Goal: Task Accomplishment & Management: Manage account settings

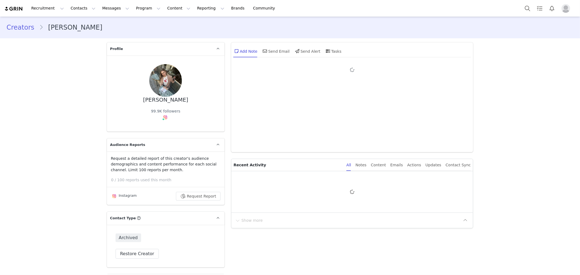
type input "+1 ([GEOGRAPHIC_DATA])"
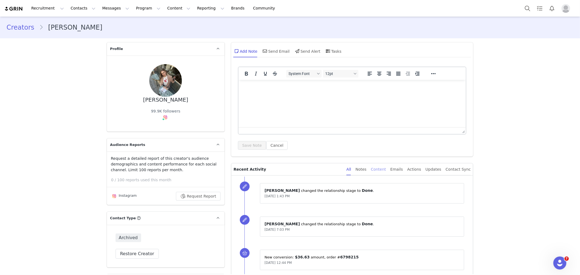
click at [384, 170] on div "Content" at bounding box center [378, 170] width 15 height 12
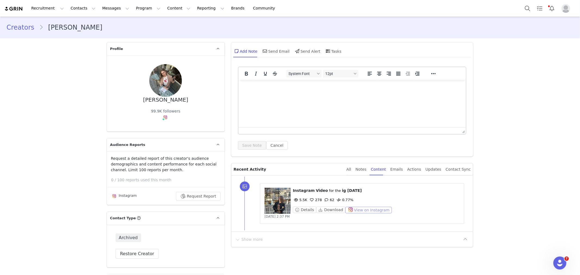
click at [347, 209] on button "View on Instagram" at bounding box center [369, 210] width 47 height 7
click at [527, 10] on button "Search" at bounding box center [528, 8] width 12 height 12
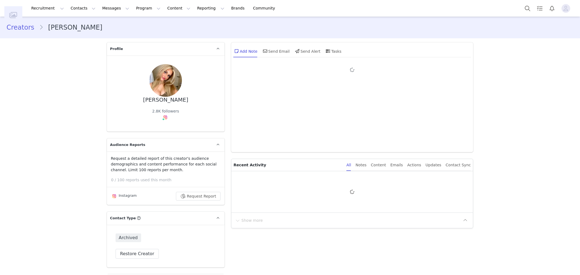
type input "+1 ([GEOGRAPHIC_DATA])"
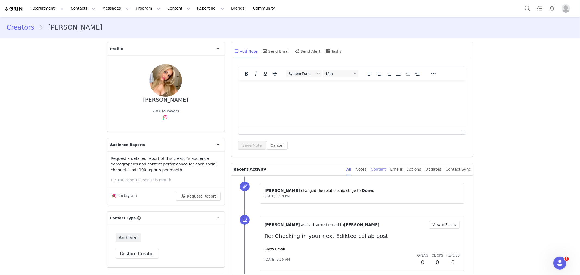
click at [385, 172] on div "Content" at bounding box center [378, 170] width 15 height 12
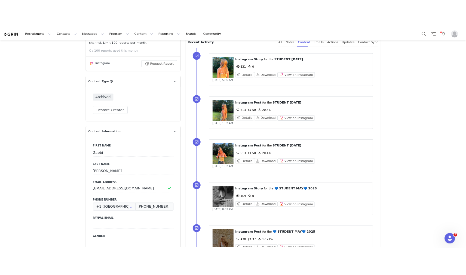
scroll to position [30, 0]
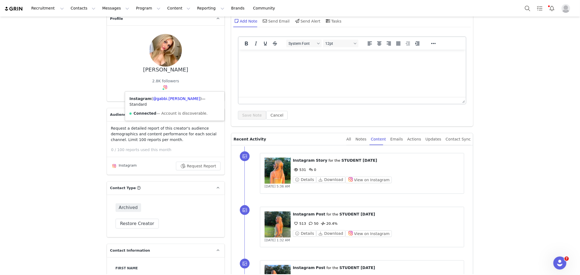
click at [164, 103] on div "Instagram ( @gabbi.carlson ) — Standard Connected — Account is discoverable." at bounding box center [174, 106] width 99 height 29
click at [165, 95] on div "Instagram ( @gabbi.carlson ) — Standard Connected — Account is discoverable." at bounding box center [174, 106] width 99 height 29
click at [166, 97] on link "@gabbi.carlson" at bounding box center [176, 99] width 47 height 4
click at [163, 87] on img at bounding box center [165, 87] width 4 height 4
click at [161, 97] on link "@gabbi.carlson" at bounding box center [176, 99] width 47 height 4
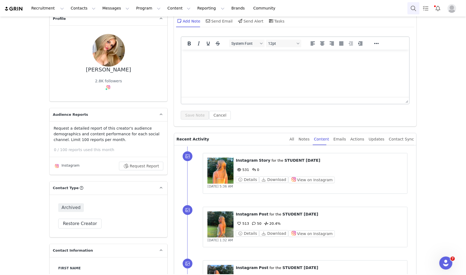
click at [415, 12] on button "Search" at bounding box center [413, 8] width 12 height 12
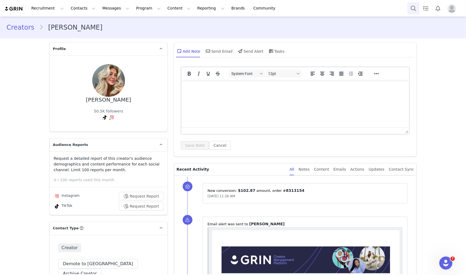
click at [413, 7] on button "Search" at bounding box center [413, 8] width 12 height 12
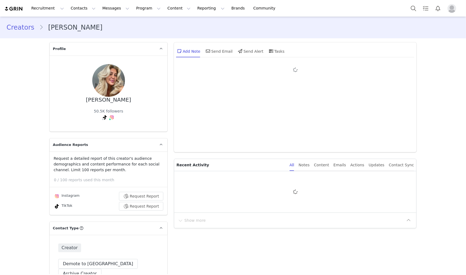
type input "+1 ([GEOGRAPHIC_DATA])"
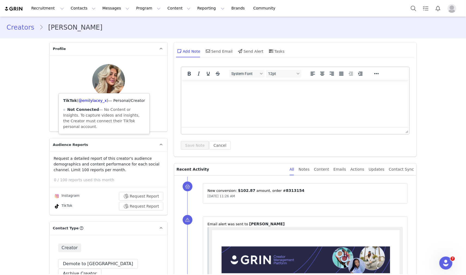
click at [109, 118] on span at bounding box center [110, 119] width 3 height 3
click at [105, 99] on link "@emilyklacey" at bounding box center [113, 101] width 27 height 4
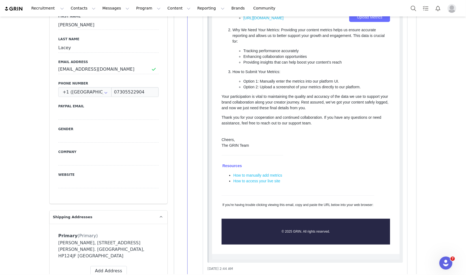
scroll to position [242, 0]
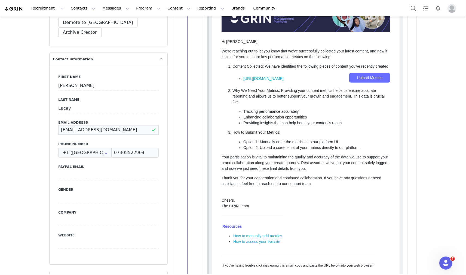
click at [110, 125] on input "emielacey@hotmail.co.uk" at bounding box center [108, 130] width 100 height 10
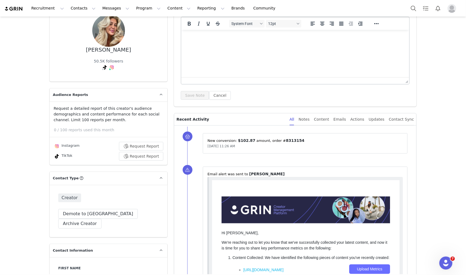
scroll to position [0, 0]
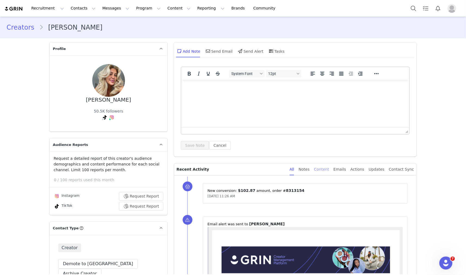
click at [329, 171] on div "Content" at bounding box center [321, 170] width 15 height 12
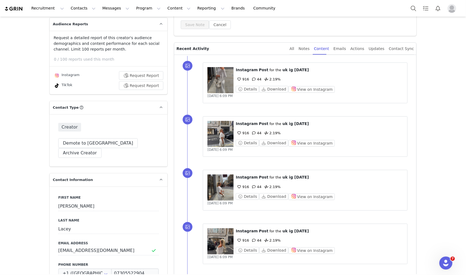
scroll to position [151, 0]
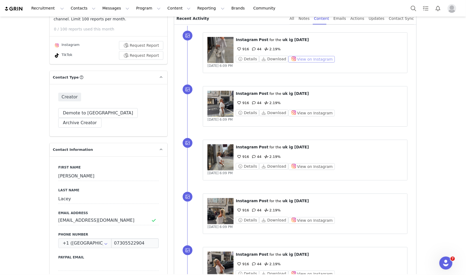
click at [298, 59] on button "View on Instagram" at bounding box center [311, 59] width 47 height 7
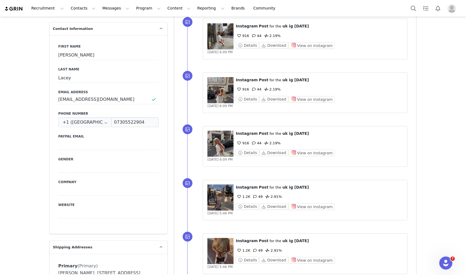
scroll to position [363, 0]
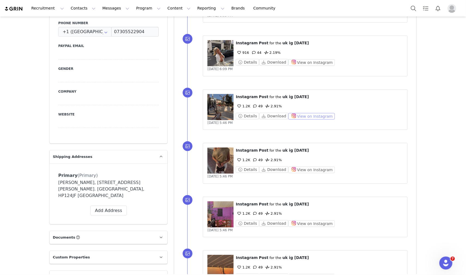
click at [299, 118] on button "View on Instagram" at bounding box center [311, 116] width 47 height 7
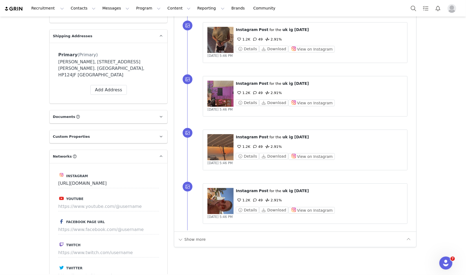
scroll to position [514, 0]
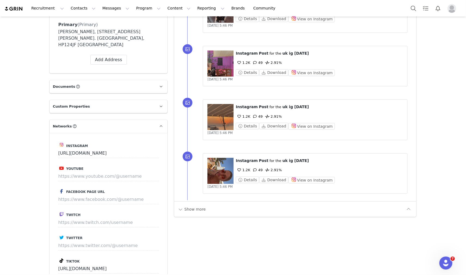
click at [213, 208] on div "Show more" at bounding box center [290, 209] width 227 height 9
click at [188, 215] on div "Show more" at bounding box center [295, 210] width 242 height 16
click at [187, 211] on button "Show more" at bounding box center [191, 209] width 29 height 9
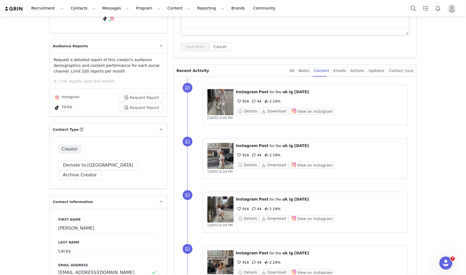
scroll to position [39, 0]
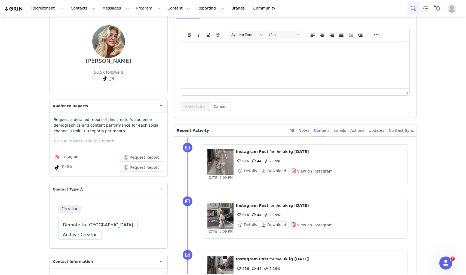
click at [410, 7] on button "Search" at bounding box center [413, 8] width 12 height 12
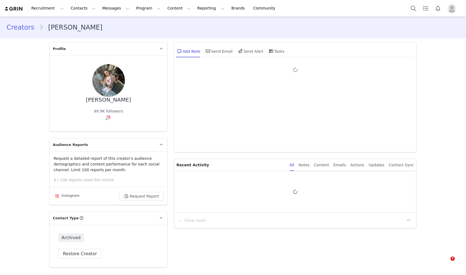
type input "+1 ([GEOGRAPHIC_DATA])"
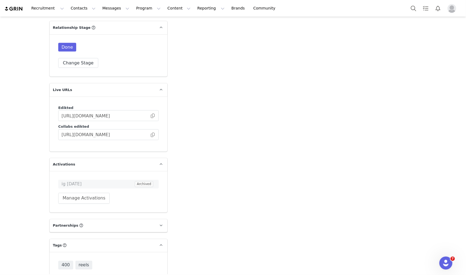
scroll to position [816, 0]
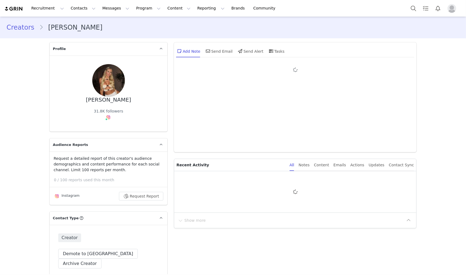
type input "+1 ([GEOGRAPHIC_DATA])"
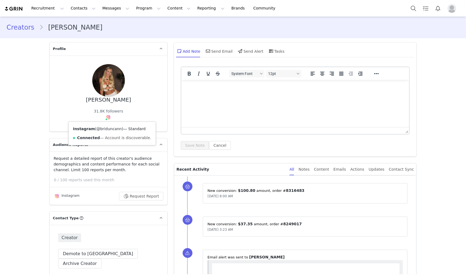
click at [107, 127] on link "@briduncann" at bounding box center [108, 129] width 25 height 4
click at [328, 170] on div "Content" at bounding box center [321, 170] width 15 height 12
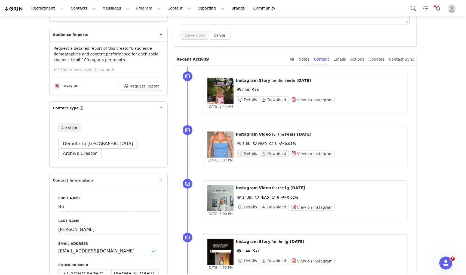
scroll to position [121, 0]
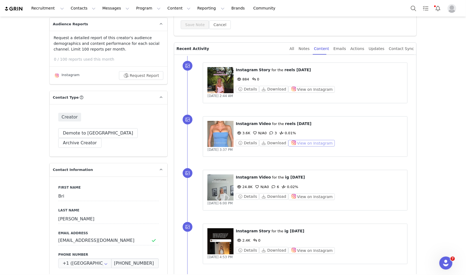
click at [311, 145] on button "View on Instagram" at bounding box center [311, 143] width 47 height 7
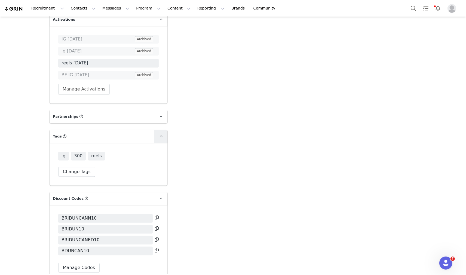
scroll to position [919, 0]
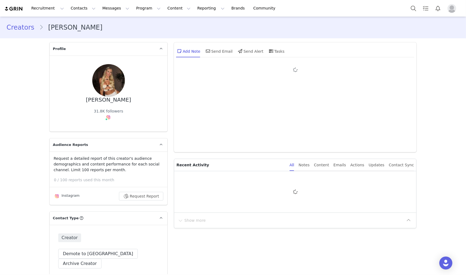
type input "+1 ([GEOGRAPHIC_DATA])"
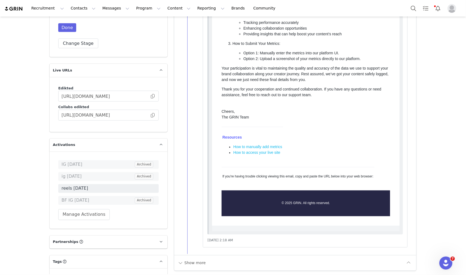
scroll to position [1028, 0]
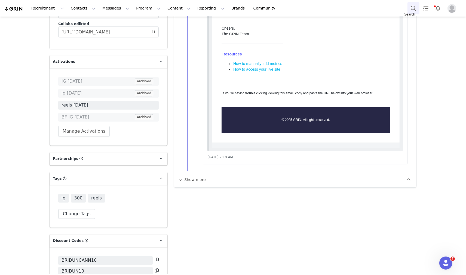
click at [410, 11] on button "Search" at bounding box center [413, 8] width 12 height 12
click at [413, 7] on button "Search" at bounding box center [413, 8] width 12 height 12
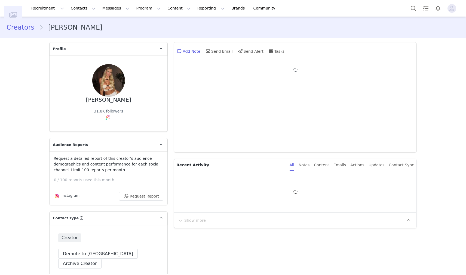
type input "+1 ([GEOGRAPHIC_DATA])"
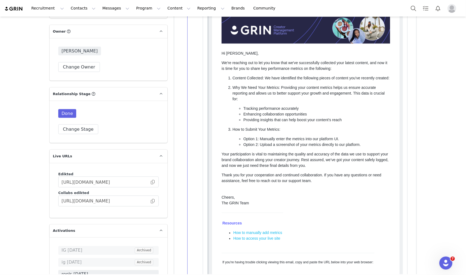
scroll to position [798, 0]
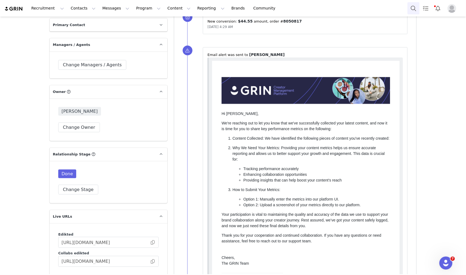
click at [412, 7] on button "Search" at bounding box center [413, 8] width 12 height 12
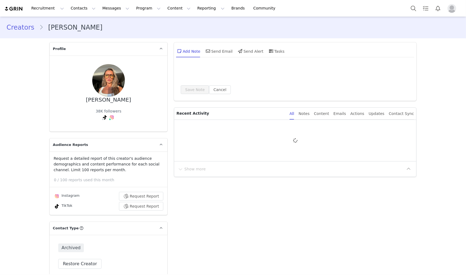
type input "+1 ([GEOGRAPHIC_DATA])"
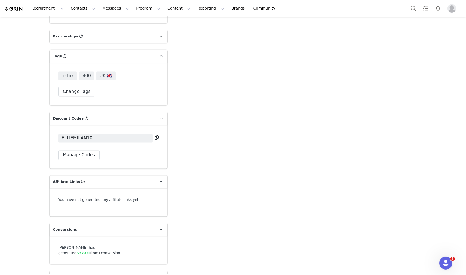
scroll to position [1123, 0]
click at [414, 13] on button "Search" at bounding box center [413, 8] width 12 height 12
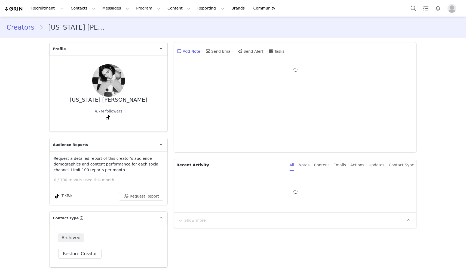
type input "+1 ([GEOGRAPHIC_DATA])"
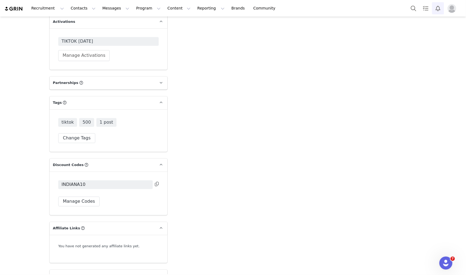
scroll to position [1113, 0]
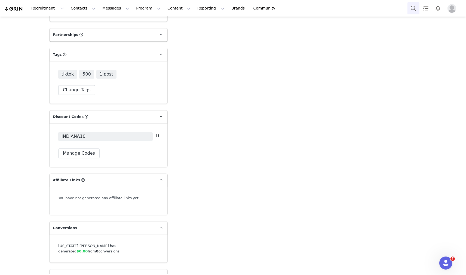
click at [411, 9] on button "Search" at bounding box center [413, 8] width 12 height 12
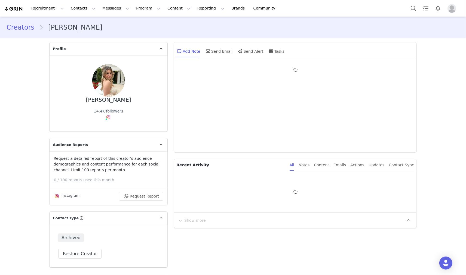
type input "+1 ([GEOGRAPHIC_DATA])"
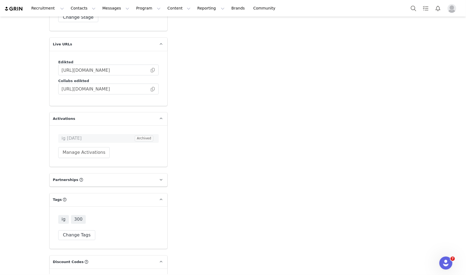
scroll to position [937, 0]
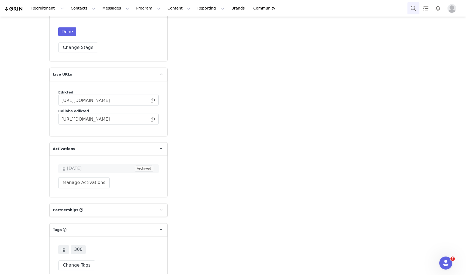
click at [410, 8] on button "Search" at bounding box center [413, 8] width 12 height 12
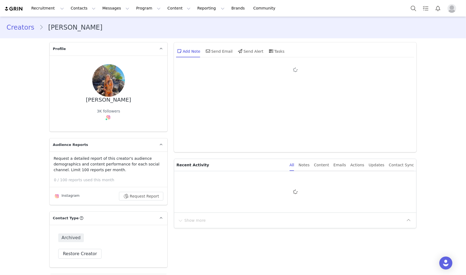
type input "+1 ([GEOGRAPHIC_DATA])"
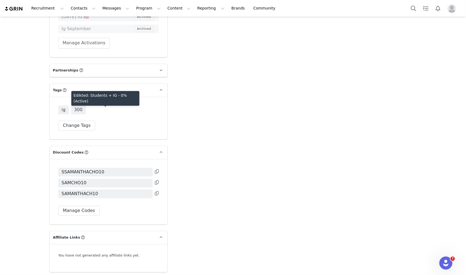
scroll to position [1040, 0]
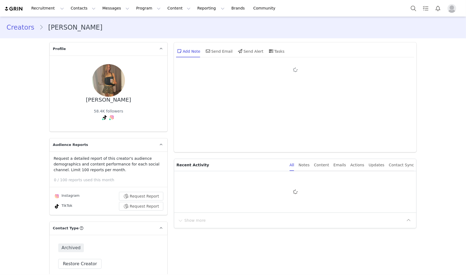
type input "+1 ([GEOGRAPHIC_DATA])"
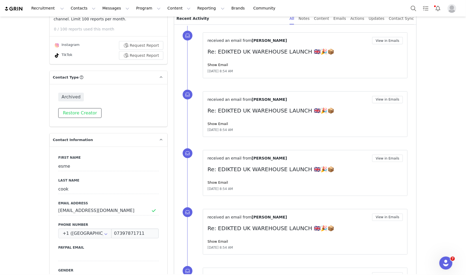
click at [89, 113] on button "Restore Creator" at bounding box center [79, 113] width 43 height 10
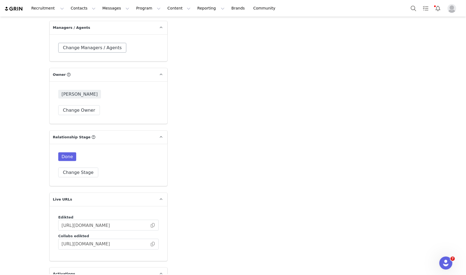
scroll to position [877, 0]
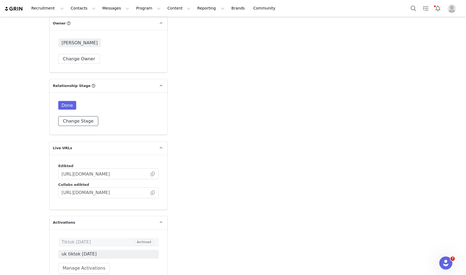
click at [90, 116] on button "Change Stage" at bounding box center [78, 121] width 40 height 10
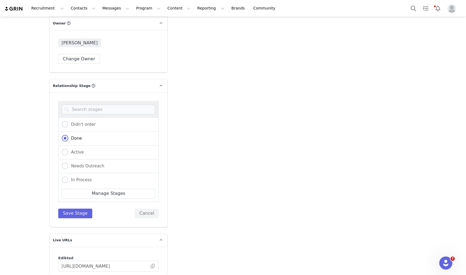
click at [77, 146] on div "Active" at bounding box center [108, 153] width 100 height 14
drag, startPoint x: 73, startPoint y: 139, endPoint x: 76, endPoint y: 152, distance: 12.9
click at [73, 150] on span "Active" at bounding box center [76, 152] width 16 height 5
click at [68, 149] on input "Active" at bounding box center [65, 152] width 7 height 7
radio input "true"
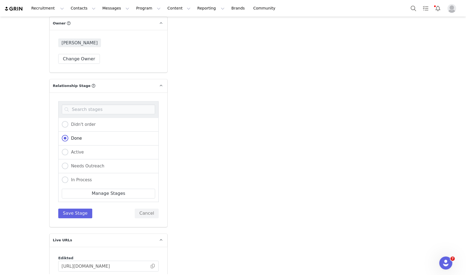
radio input "false"
radio input "true"
click at [76, 209] on button "Save Stage" at bounding box center [75, 214] width 34 height 10
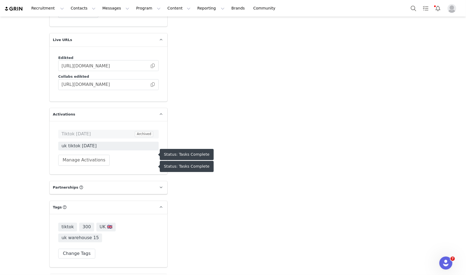
scroll to position [864, 0]
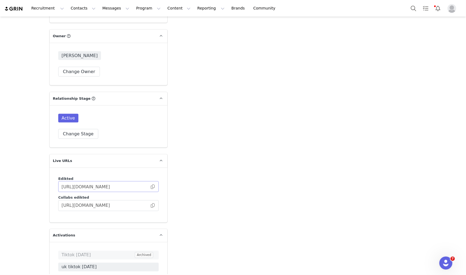
click at [151, 206] on span at bounding box center [152, 206] width 5 height 0
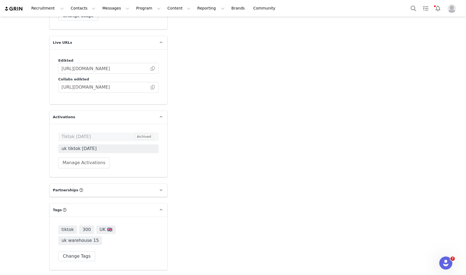
scroll to position [985, 0]
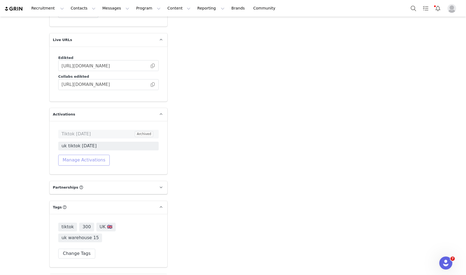
click at [95, 155] on button "Manage Activations" at bounding box center [83, 160] width 51 height 11
click at [84, 170] on div "Select Activation" at bounding box center [66, 171] width 53 height 8
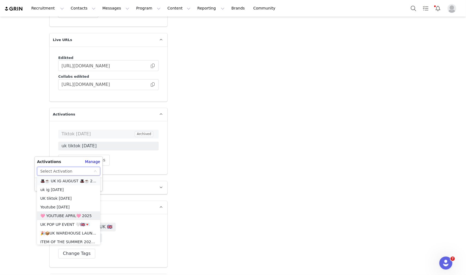
scroll to position [293, 0]
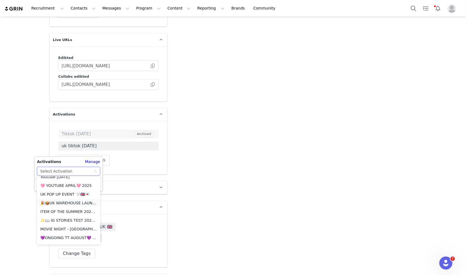
click at [76, 203] on li "🎉📦UK WAREHOUSE LAUNCH [DATE]🎉📦" at bounding box center [68, 203] width 63 height 9
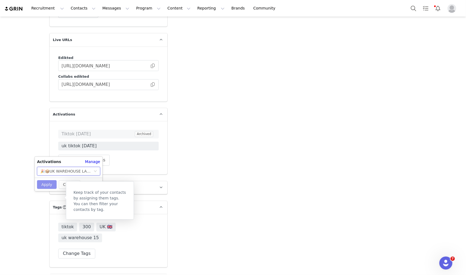
click at [50, 185] on button "Apply" at bounding box center [47, 184] width 20 height 9
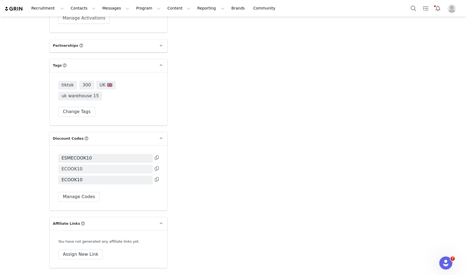
scroll to position [1136, 0]
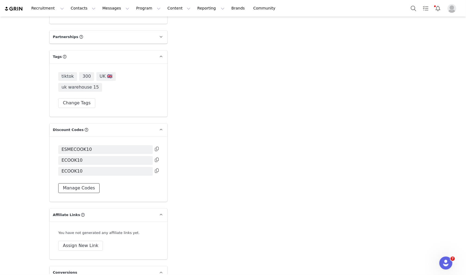
click at [81, 183] on button "Manage Codes" at bounding box center [78, 188] width 41 height 10
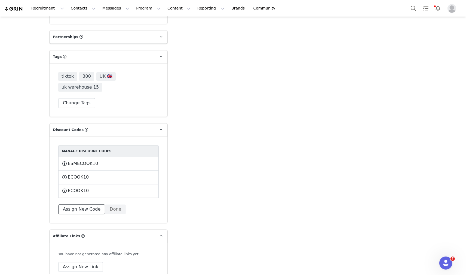
click at [82, 205] on button "Assign New Code" at bounding box center [81, 210] width 47 height 10
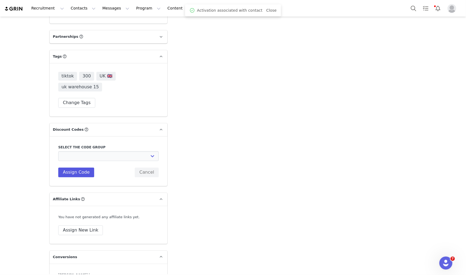
scroll to position [1148, 0]
click at [93, 151] on select "Edikted UK: NEW TIKTOK ❤️ Edikted UK: NEW IG ❤️ Edikted: Students + IG Edikted:…" at bounding box center [108, 156] width 100 height 10
select select "10009859"
click at [58, 151] on select "Edikted UK: NEW TIKTOK ❤️ Edikted UK: NEW IG ❤️ Edikted: Students + IG Edikted:…" at bounding box center [108, 156] width 100 height 10
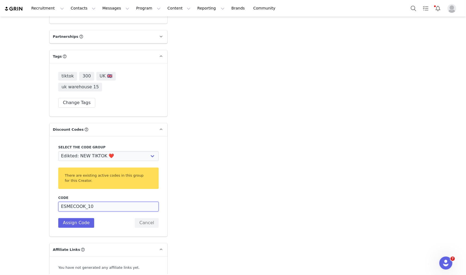
click at [83, 202] on input "ESMECOOK_10" at bounding box center [108, 207] width 100 height 10
click at [73, 202] on input "ESMECOOK10" at bounding box center [108, 207] width 100 height 10
click at [67, 202] on input "ESMECOOK10" at bounding box center [108, 207] width 100 height 10
click at [74, 202] on input "ESMECOOK10" at bounding box center [108, 207] width 100 height 10
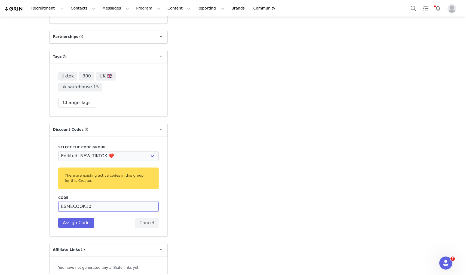
drag, startPoint x: 78, startPoint y: 185, endPoint x: 75, endPoint y: 185, distance: 3.0
click at [75, 202] on input "ESMECOOK10" at bounding box center [108, 207] width 100 height 10
click at [76, 202] on input "ESMECOK10" at bounding box center [108, 207] width 100 height 10
click at [72, 202] on input "ESMECO10" at bounding box center [108, 207] width 100 height 10
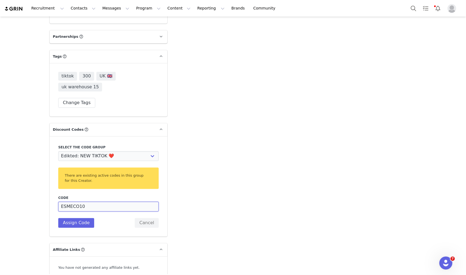
type input "ESMECO10"
click at [75, 196] on div "Code ESMECO10 Description Assign Code Cancel" at bounding box center [108, 212] width 100 height 32
click at [75, 218] on button "Assign Code" at bounding box center [76, 223] width 36 height 10
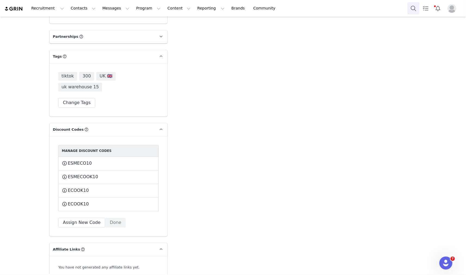
click at [416, 13] on button "Search" at bounding box center [413, 8] width 12 height 12
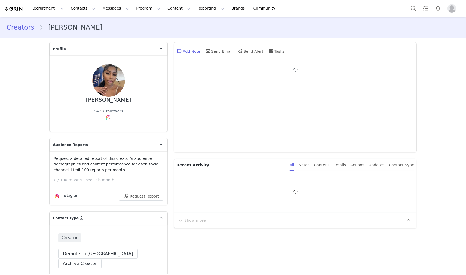
type input "+1 ([GEOGRAPHIC_DATA])"
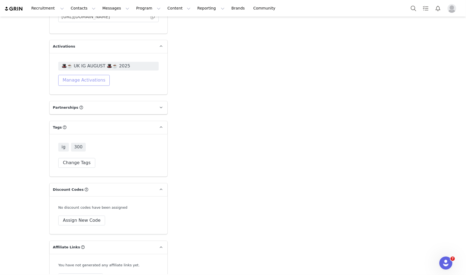
scroll to position [949, 0]
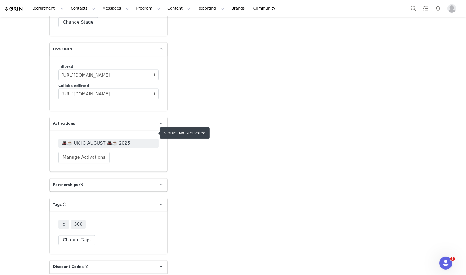
click at [100, 140] on span "🎩☕️ UK IG AUGUST 🎩☕️ 2025" at bounding box center [108, 143] width 94 height 7
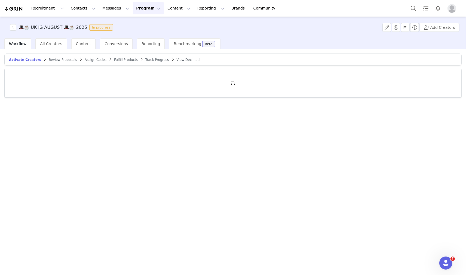
click at [55, 59] on span "Review Proposals" at bounding box center [63, 60] width 28 height 4
click at [25, 60] on span "Activate Creators" at bounding box center [23, 60] width 28 height 4
click at [70, 75] on div at bounding box center [233, 83] width 457 height 28
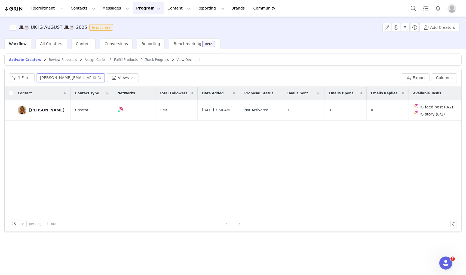
click at [70, 77] on input "helena.dunn@yahoo.com" at bounding box center [71, 77] width 68 height 9
paste input "shaz.anyanwu@gmail"
type input "shaz.anyanwu@gmail.com"
click at [10, 112] on input "checkbox" at bounding box center [11, 110] width 4 height 4
checkbox input "true"
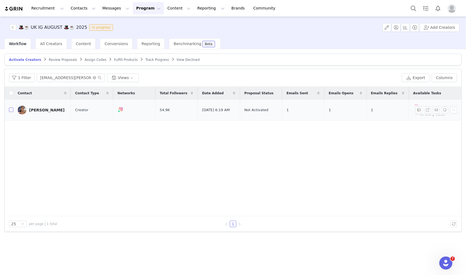
checkbox input "true"
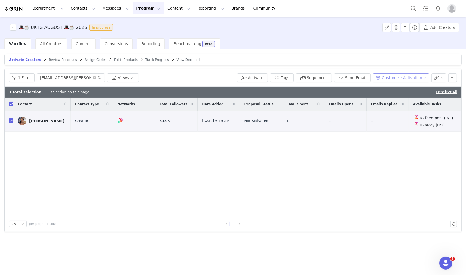
click at [400, 80] on button "Customize Activation" at bounding box center [401, 77] width 56 height 9
click at [404, 93] on li "Edit Available Tasks" at bounding box center [404, 97] width 55 height 9
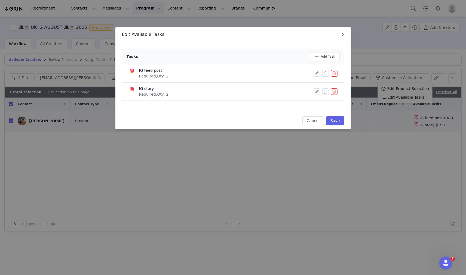
click at [343, 34] on icon "icon: close" at bounding box center [343, 34] width 3 height 3
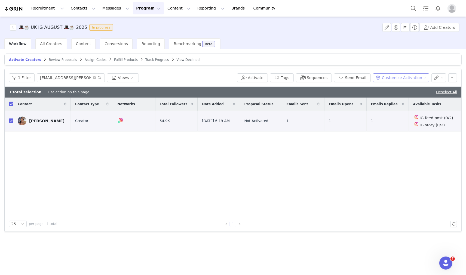
click at [382, 80] on button "Customize Activation" at bounding box center [401, 77] width 56 height 9
click at [384, 89] on span at bounding box center [383, 89] width 5 height 6
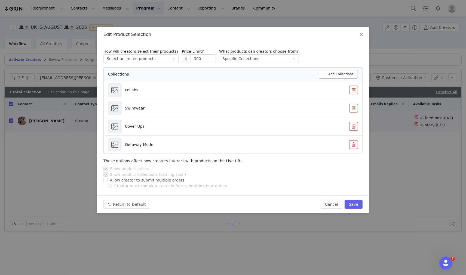
click at [345, 75] on button "Add Collections" at bounding box center [338, 74] width 39 height 9
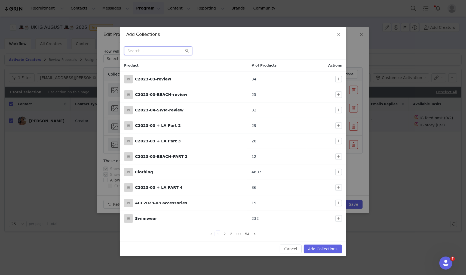
click at [172, 53] on input "text" at bounding box center [158, 51] width 68 height 9
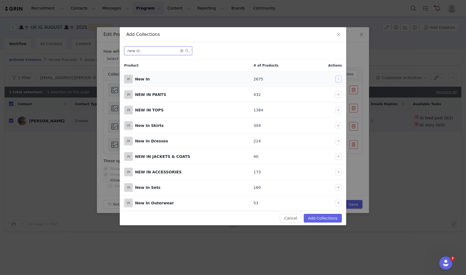
type input "new in"
click at [336, 77] on button "button" at bounding box center [338, 79] width 7 height 7
click at [328, 219] on button "Add Collections" at bounding box center [323, 218] width 38 height 9
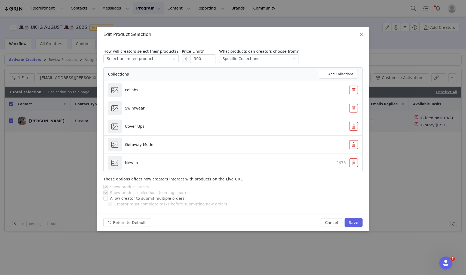
click at [395, 34] on div "Edit Product Selection How will creators select their products? Select method S…" at bounding box center [233, 137] width 466 height 275
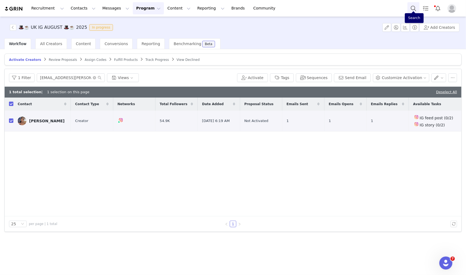
click at [408, 8] on button "Search" at bounding box center [413, 8] width 12 height 12
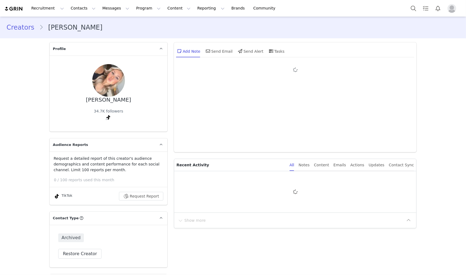
type input "+1 ([GEOGRAPHIC_DATA])"
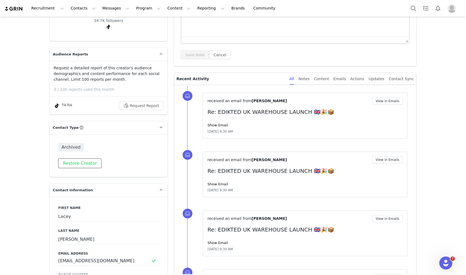
click at [84, 163] on button "Restore Creator" at bounding box center [79, 164] width 43 height 10
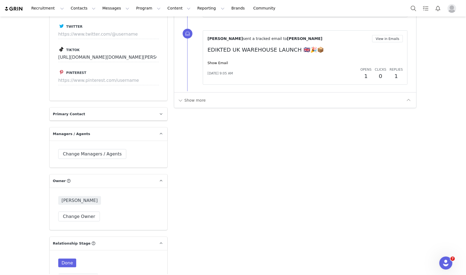
scroll to position [786, 0]
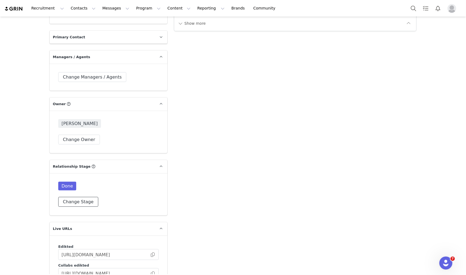
click at [78, 197] on button "Change Stage" at bounding box center [78, 202] width 40 height 10
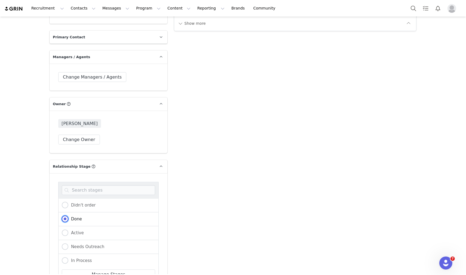
click at [78, 217] on span "Done" at bounding box center [75, 219] width 14 height 5
click at [68, 216] on input "Done" at bounding box center [65, 219] width 7 height 7
click at [78, 231] on span "Active" at bounding box center [76, 233] width 16 height 5
click at [68, 230] on input "Active" at bounding box center [65, 233] width 7 height 7
radio input "true"
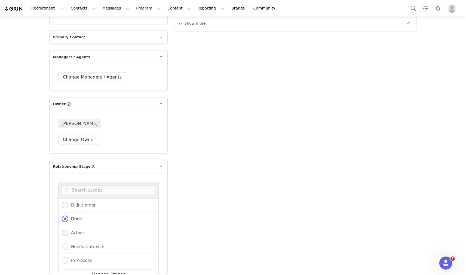
radio input "false"
radio input "true"
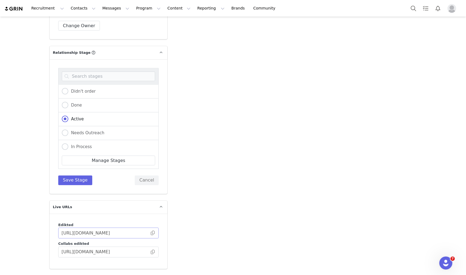
scroll to position [967, 0]
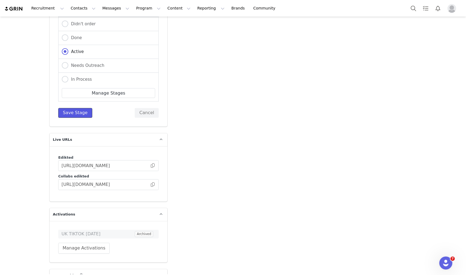
click at [83, 108] on button "Save Stage" at bounding box center [75, 113] width 34 height 10
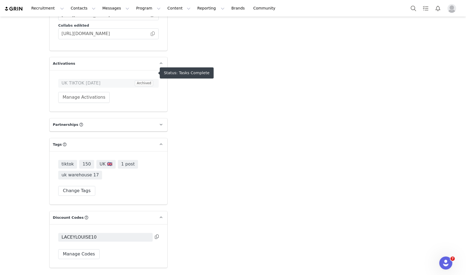
scroll to position [1026, 0]
click at [88, 92] on button "Manage Activations" at bounding box center [83, 97] width 51 height 11
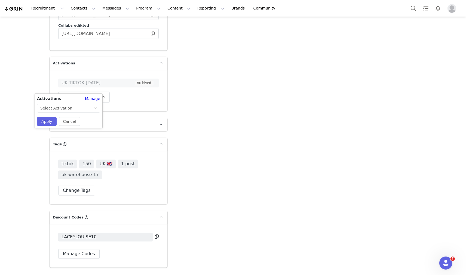
click at [91, 113] on div "Activations Manage Select Activation Cancel Apply" at bounding box center [68, 111] width 67 height 34
click at [91, 109] on div "Select Activation" at bounding box center [66, 108] width 53 height 8
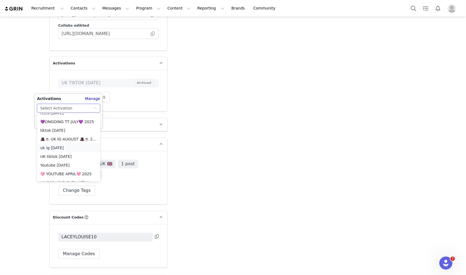
scroll to position [271, 0]
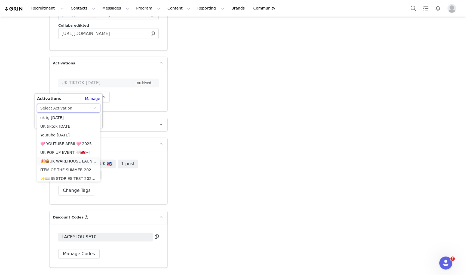
click at [64, 160] on li "🎉📦UK WAREHOUSE LAUNCH [DATE]🎉📦" at bounding box center [68, 161] width 63 height 9
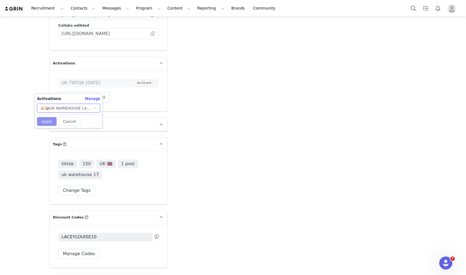
click at [51, 124] on button "Apply" at bounding box center [47, 121] width 20 height 9
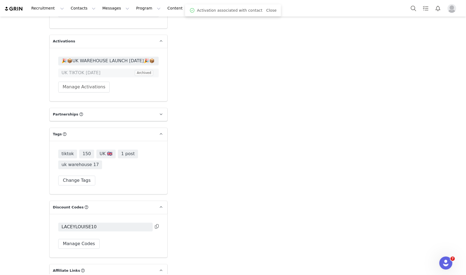
scroll to position [1026, 0]
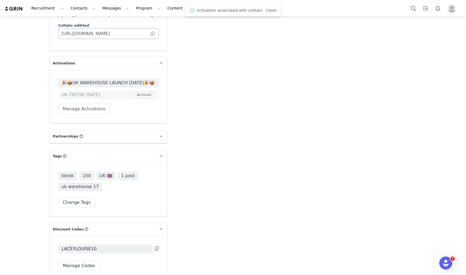
click at [151, 34] on span at bounding box center [152, 34] width 5 height 0
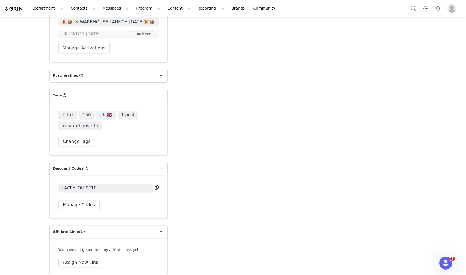
scroll to position [1146, 0]
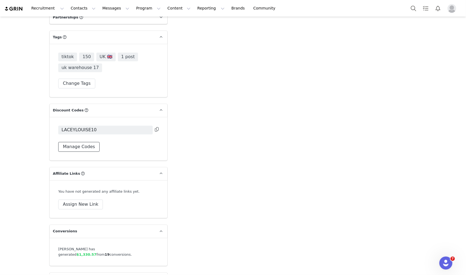
click at [81, 142] on button "Manage Codes" at bounding box center [78, 147] width 41 height 10
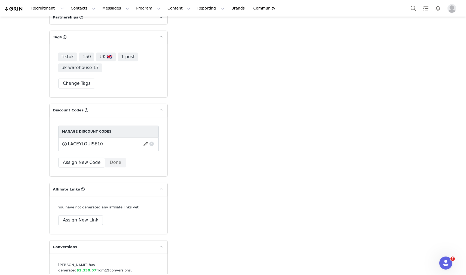
click at [97, 138] on div "LACEYLOUISE10 This code will no longer be usable and any revenue attribution wi…" at bounding box center [108, 145] width 100 height 14
click at [88, 158] on button "Assign New Code" at bounding box center [81, 163] width 47 height 10
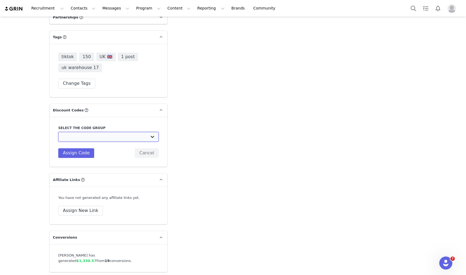
click at [119, 132] on select "Edikted UK: NEW TIKTOK ❤️ Edikted UK: NEW IG ❤️ Edikted: Students + IG Edikted:…" at bounding box center [108, 137] width 100 height 10
select select "10009859"
click at [58, 132] on select "Edikted UK: NEW TIKTOK ❤️ Edikted UK: NEW IG ❤️ Edikted: Students + IG Edikted:…" at bounding box center [108, 137] width 100 height 10
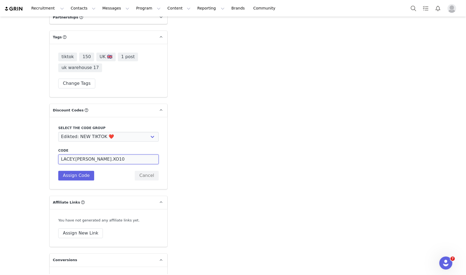
click at [71, 155] on input "LACEY.[PERSON_NAME].XO10" at bounding box center [108, 160] width 100 height 10
click at [72, 155] on input "LACEY.[PERSON_NAME].XO10" at bounding box center [108, 160] width 100 height 10
drag, startPoint x: 91, startPoint y: 151, endPoint x: 85, endPoint y: 150, distance: 6.3
click at [85, 155] on input "LACEYLOUISE.XO10" at bounding box center [108, 160] width 100 height 10
click at [82, 155] on input "LACEYLOUISE10" at bounding box center [108, 160] width 100 height 10
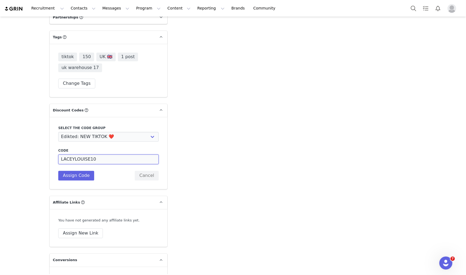
click at [82, 155] on input "LACEYLOUISE10" at bounding box center [108, 160] width 100 height 10
click at [81, 171] on button "Assign Code" at bounding box center [76, 176] width 36 height 10
click at [86, 155] on input "LACEYLOUISE10" at bounding box center [108, 160] width 100 height 10
click at [81, 155] on input "LACEYLOUISEX10" at bounding box center [108, 160] width 100 height 10
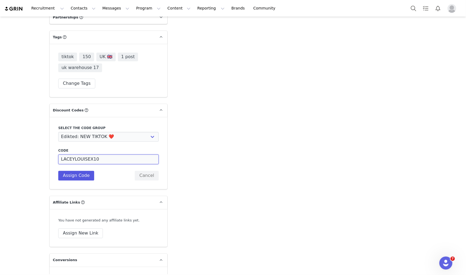
type input "LACEYLOUISEX10"
click at [79, 171] on button "Assign Code" at bounding box center [76, 176] width 36 height 10
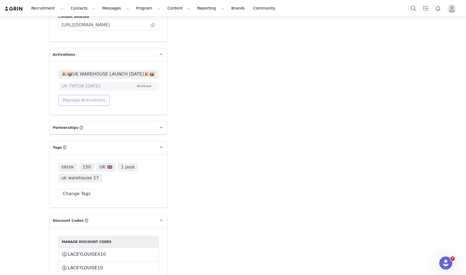
scroll to position [1025, 0]
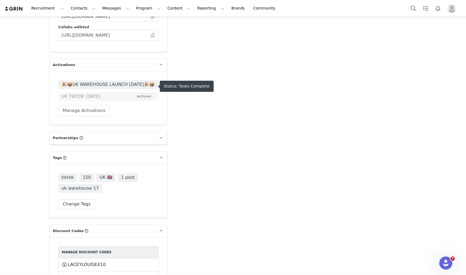
click at [105, 81] on span "🎉📦UK WAREHOUSE LAUNCH [DATE]🎉📦" at bounding box center [108, 85] width 100 height 9
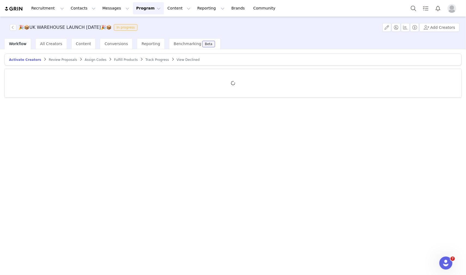
click at [57, 58] on span "Review Proposals" at bounding box center [63, 60] width 28 height 4
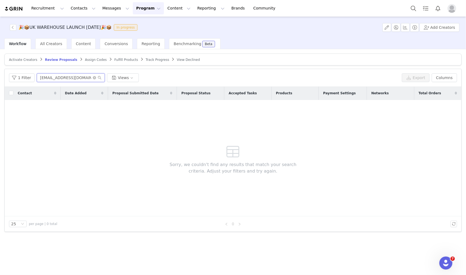
click at [66, 75] on input "[EMAIL_ADDRESS][DOMAIN_NAME]" at bounding box center [71, 77] width 68 height 9
paste input "christinangeorgee"
type input "[EMAIL_ADDRESS][DOMAIN_NAME]"
click at [24, 61] on span "Activate Creators" at bounding box center [23, 60] width 28 height 4
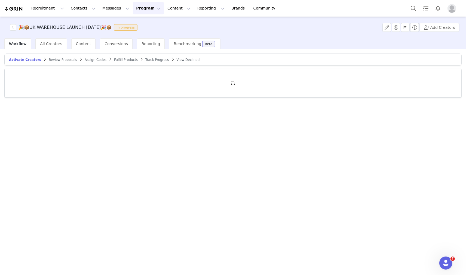
click at [55, 82] on div at bounding box center [233, 83] width 457 height 28
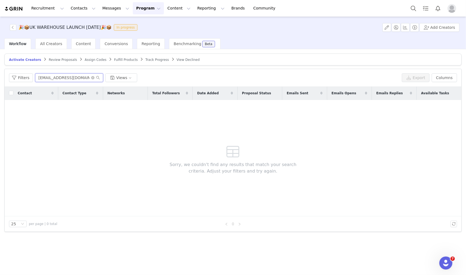
click at [56, 77] on input "[EMAIL_ADDRESS][DOMAIN_NAME]" at bounding box center [69, 77] width 68 height 9
paste input "christinangeorgee"
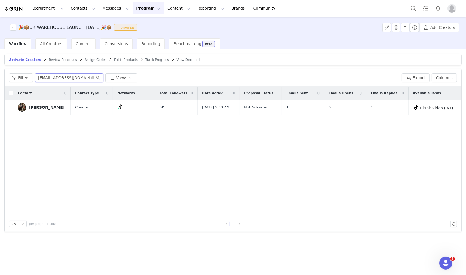
type input "[EMAIL_ADDRESS][DOMAIN_NAME]"
